Goal: Task Accomplishment & Management: Use online tool/utility

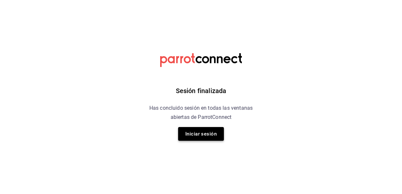
click at [210, 135] on button "Iniciar sesión" at bounding box center [201, 134] width 46 height 14
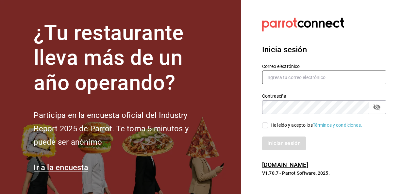
type input "[PERSON_NAME][EMAIL_ADDRESS][DOMAIN_NAME]"
click at [264, 127] on input "He leído y acepto los Términos y condiciones." at bounding box center [265, 126] width 6 height 6
checkbox input "true"
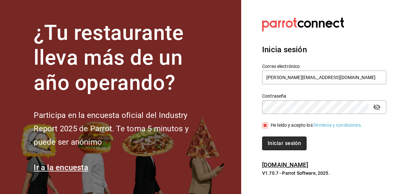
click at [276, 144] on button "Iniciar sesión" at bounding box center [284, 144] width 44 height 14
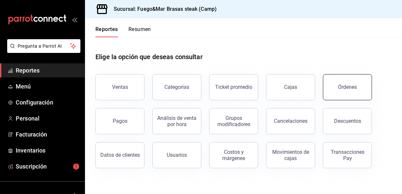
click at [336, 90] on button "Órdenes" at bounding box center [347, 87] width 49 height 26
